Goal: Transaction & Acquisition: Download file/media

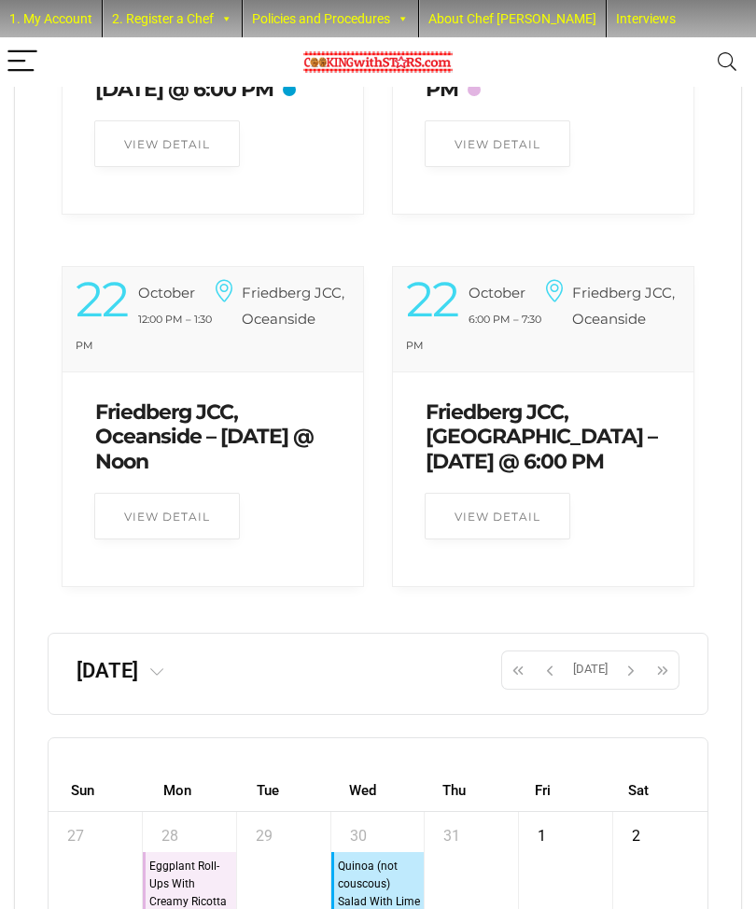
scroll to position [5960, 0]
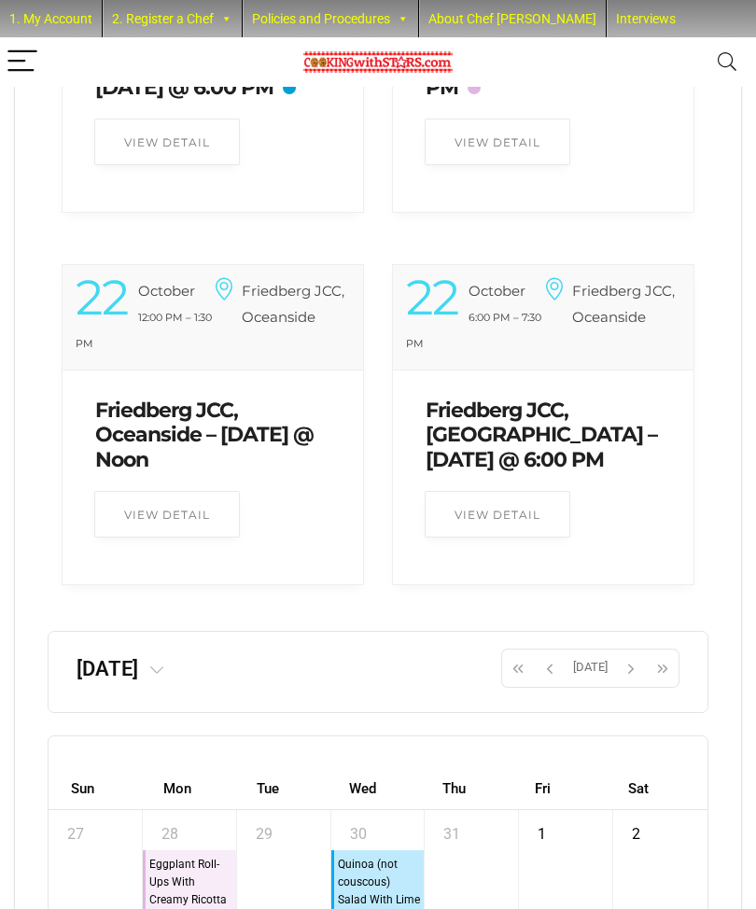
click at [174, 681] on span at bounding box center [155, 668] width 35 height 23
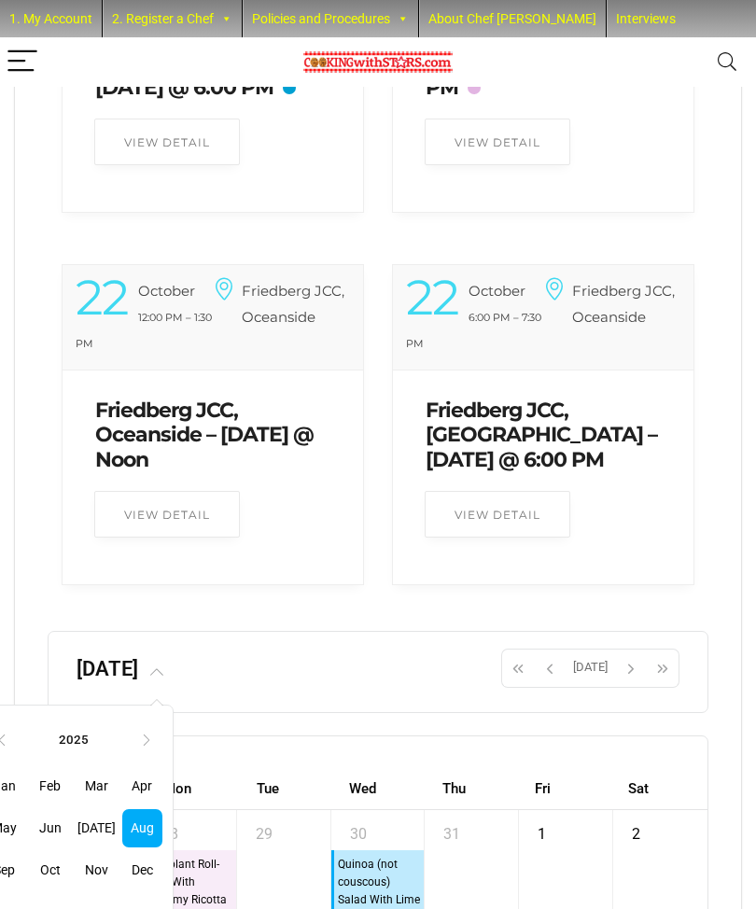
click at [17, 756] on th "‹" at bounding box center [1, 741] width 32 height 32
click at [162, 755] on th "›" at bounding box center [146, 741] width 32 height 32
click at [117, 806] on span "Mar" at bounding box center [97, 787] width 40 height 38
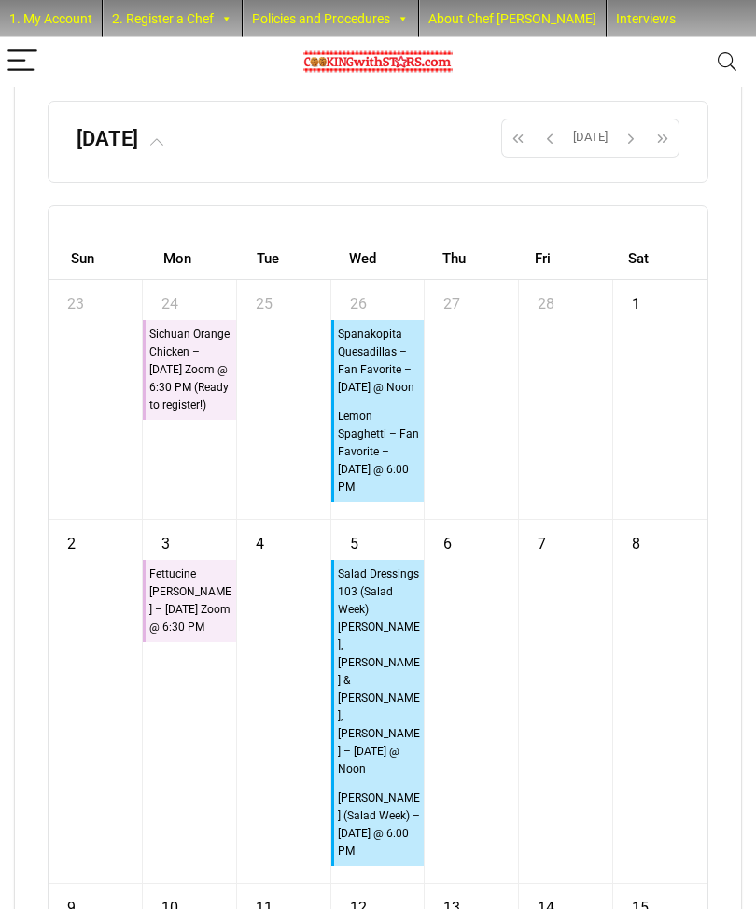
scroll to position [6497, 0]
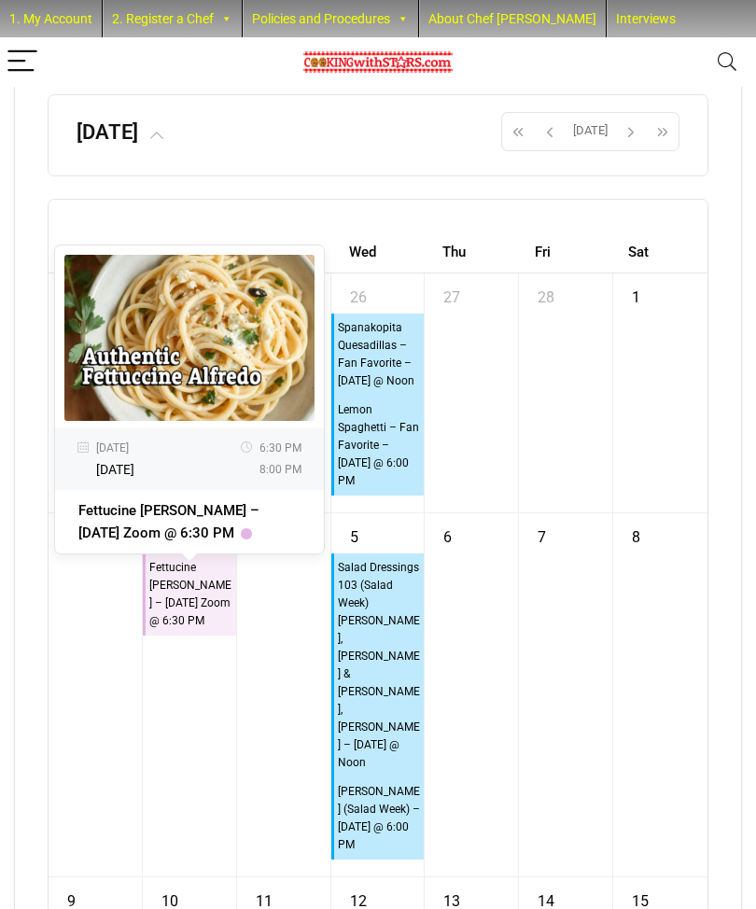
click at [101, 542] on link "Fettucine [PERSON_NAME] – [DATE] Zoom @ 6:30 PM" at bounding box center [168, 521] width 181 height 39
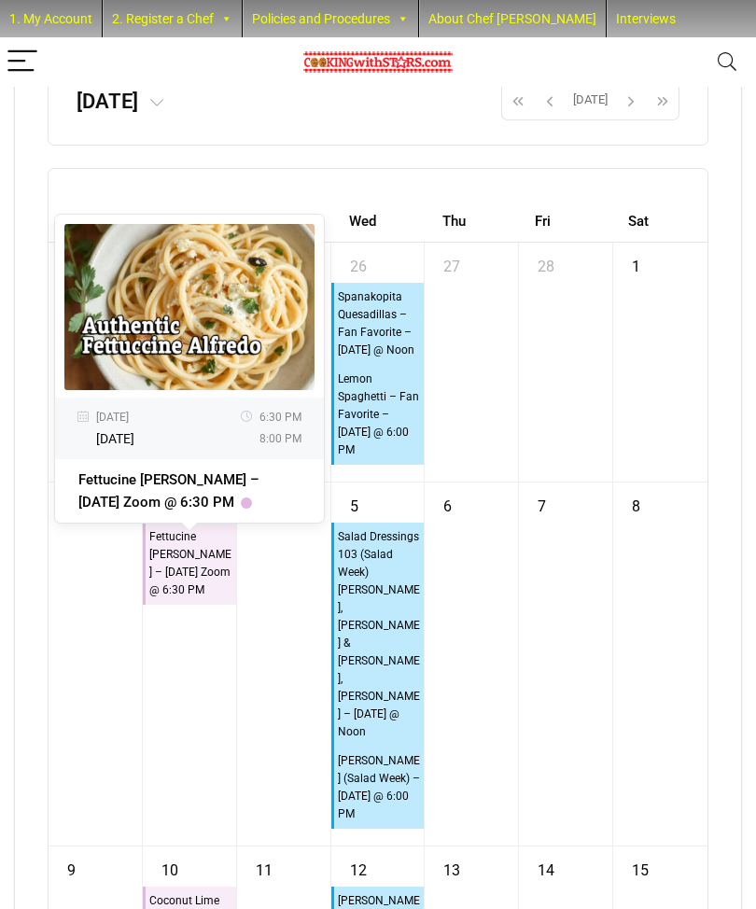
click at [116, 499] on div "Fettucine [PERSON_NAME] – [DATE] Zoom @ 6:30 PM" at bounding box center [189, 490] width 269 height 63
click at [115, 499] on div "Fettucine [PERSON_NAME] – [DATE] Zoom @ 6:30 PM" at bounding box center [189, 490] width 269 height 63
click at [130, 511] on link "Fettucine [PERSON_NAME] – [DATE] Zoom @ 6:30 PM" at bounding box center [168, 491] width 181 height 39
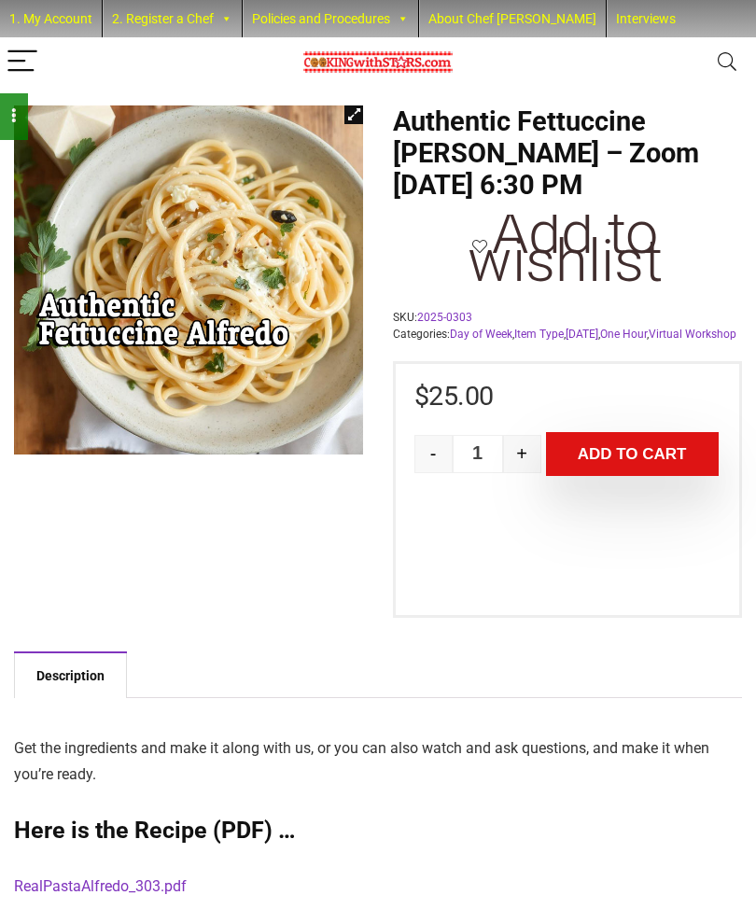
click at [171, 278] on img at bounding box center [341, 433] width 654 height 654
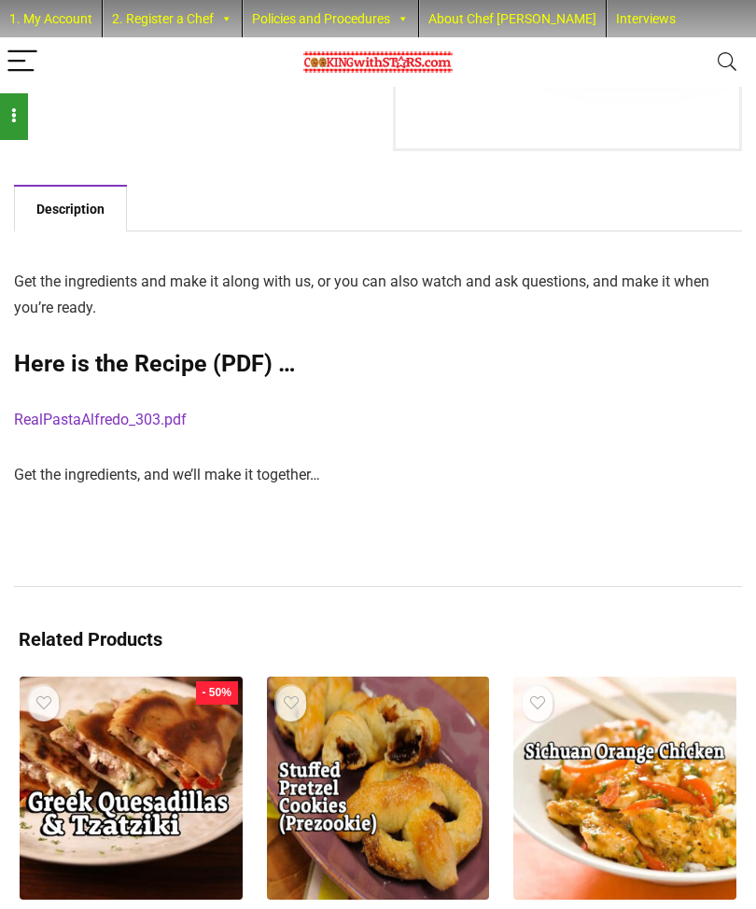
scroll to position [494, 0]
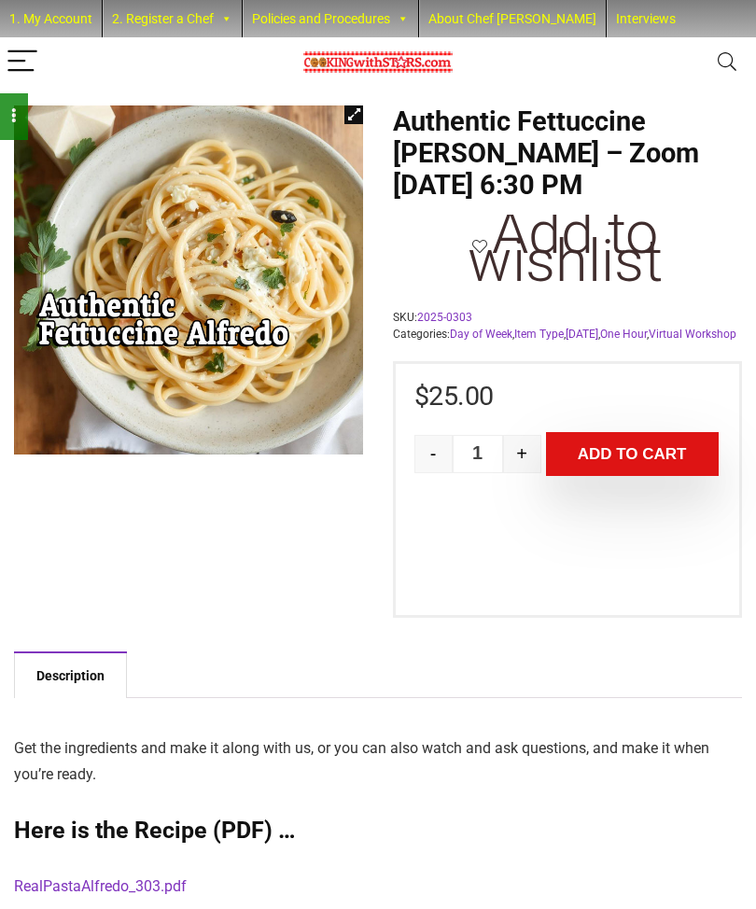
click at [141, 266] on img at bounding box center [341, 433] width 654 height 654
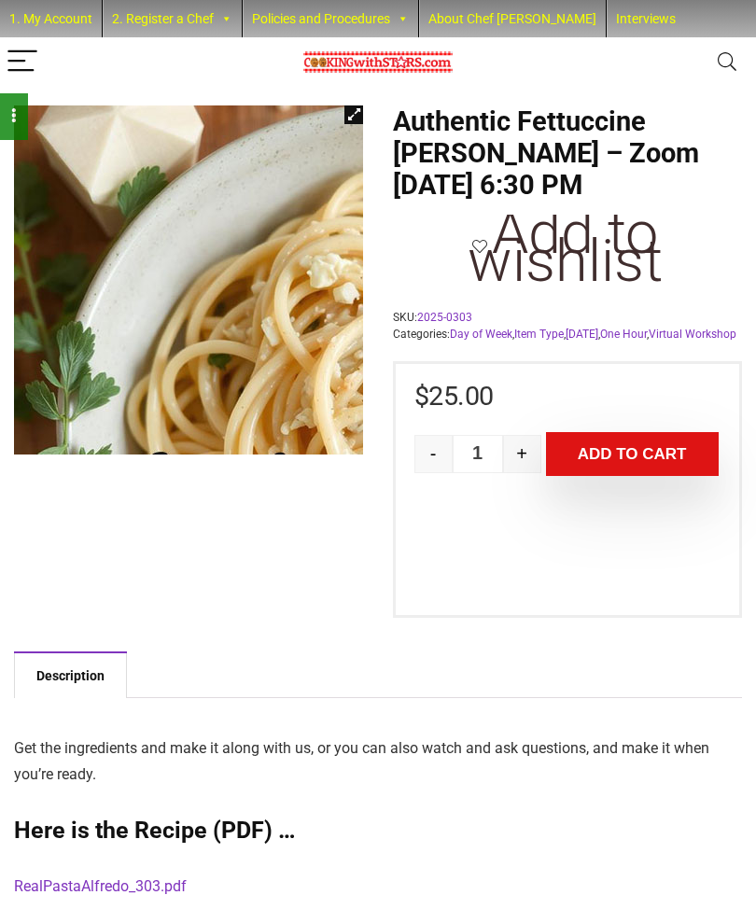
click at [11, 101] on span at bounding box center [14, 116] width 28 height 47
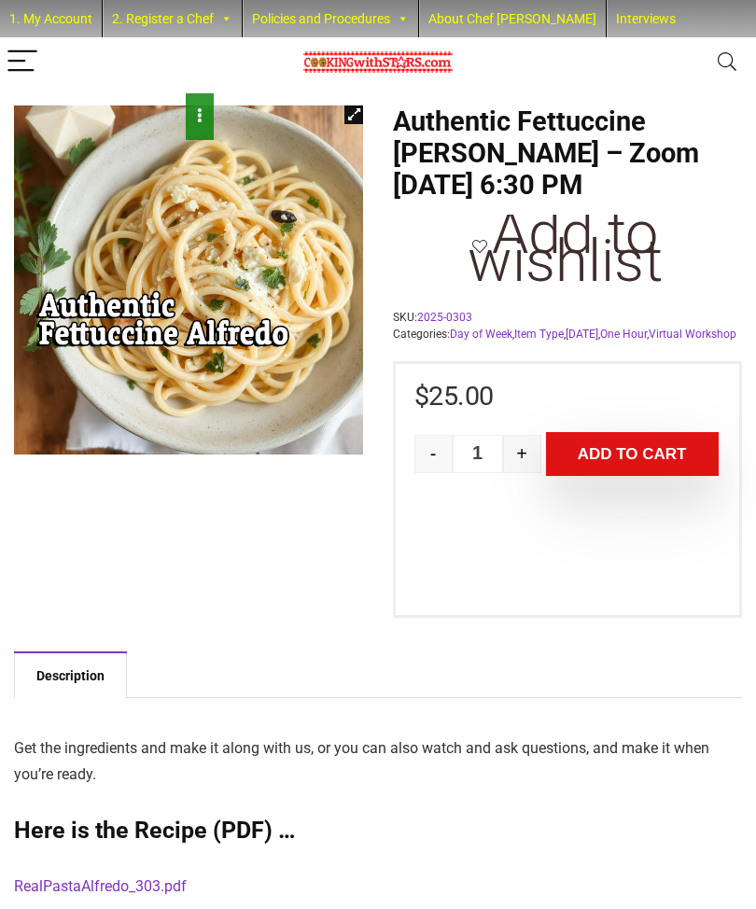
click at [362, 116] on link "View full-screen image gallery" at bounding box center [354, 115] width 19 height 19
click at [215, 264] on img at bounding box center [341, 433] width 654 height 654
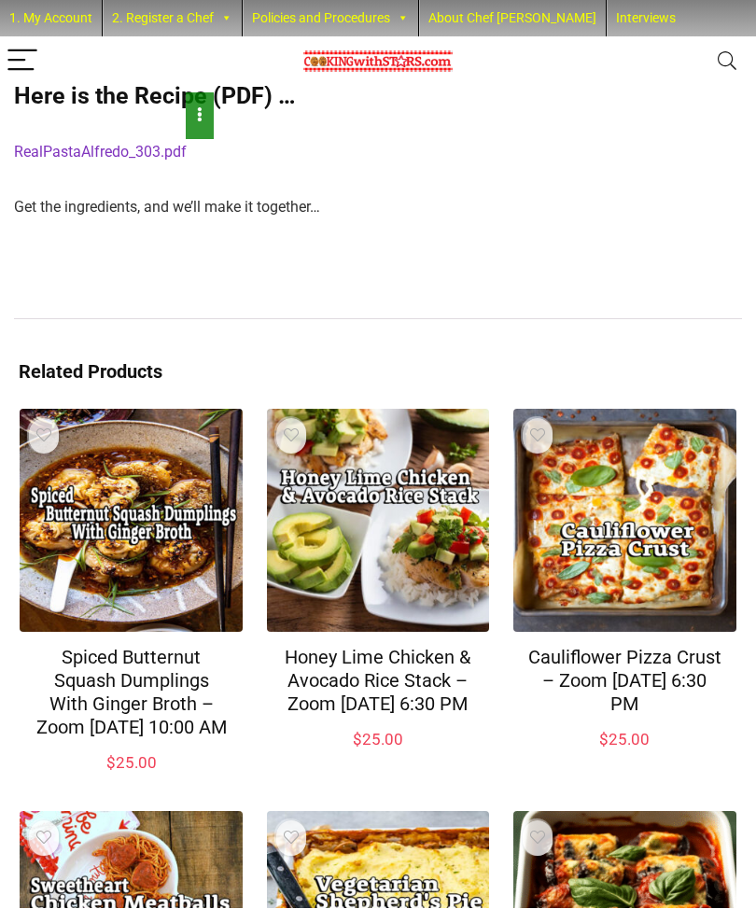
scroll to position [735, 0]
click at [42, 161] on link "RealPastaAlfredo_303.pdf" at bounding box center [100, 152] width 173 height 18
